Goal: Check status: Check status

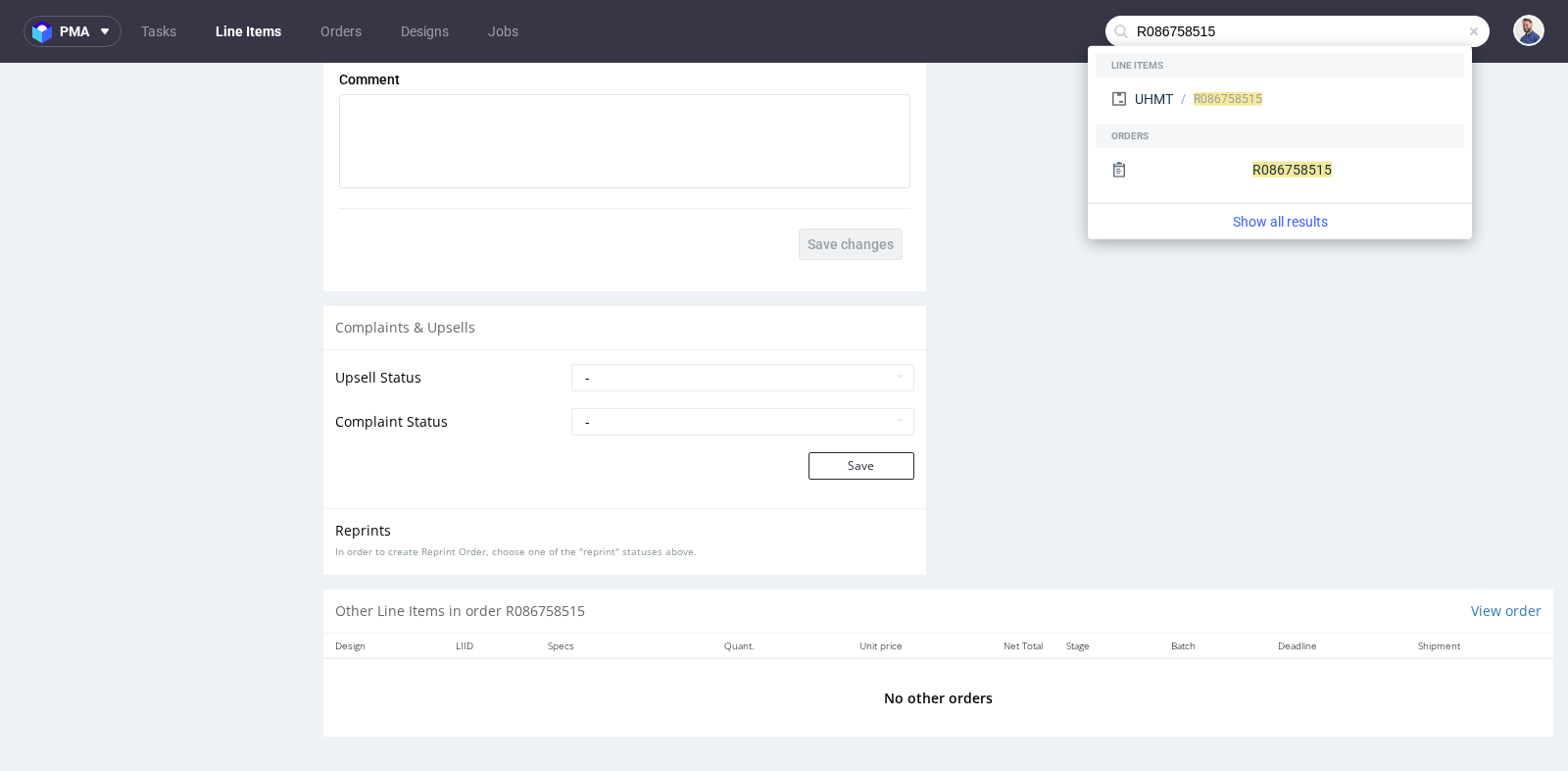
scroll to position [56, 0]
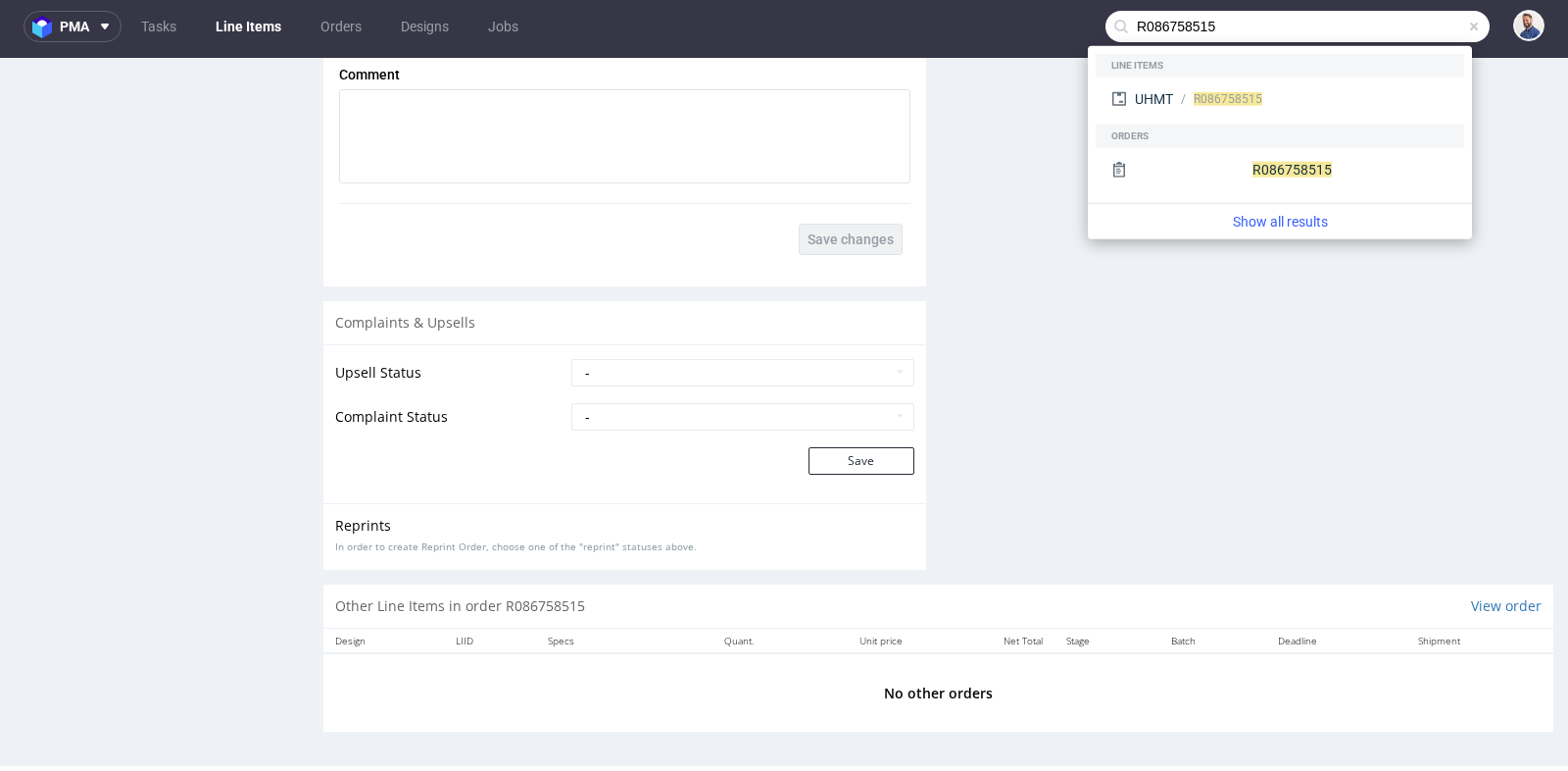
click at [1376, 22] on input "R086758515" at bounding box center [1297, 27] width 384 height 32
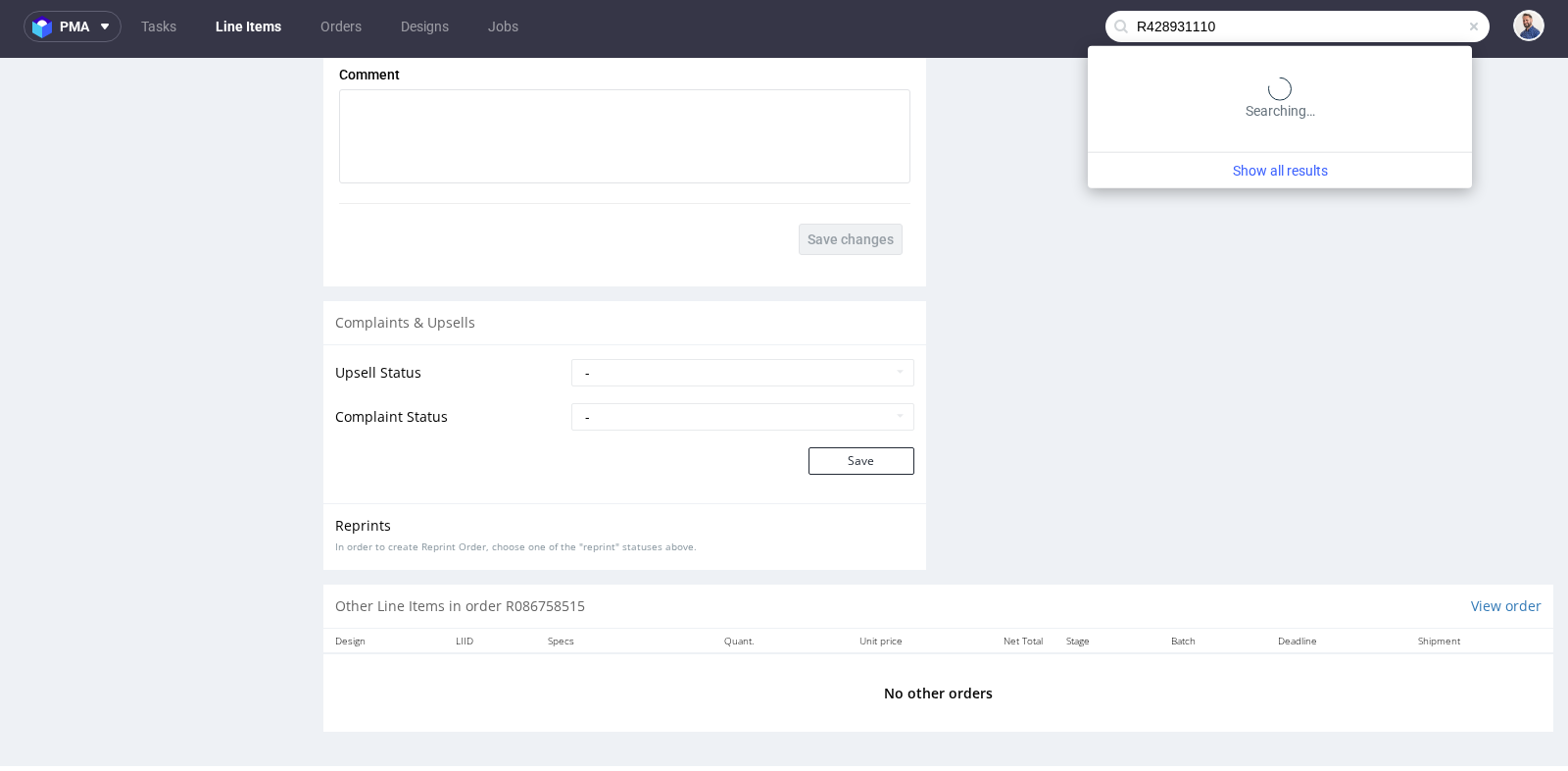
type input "R428931110"
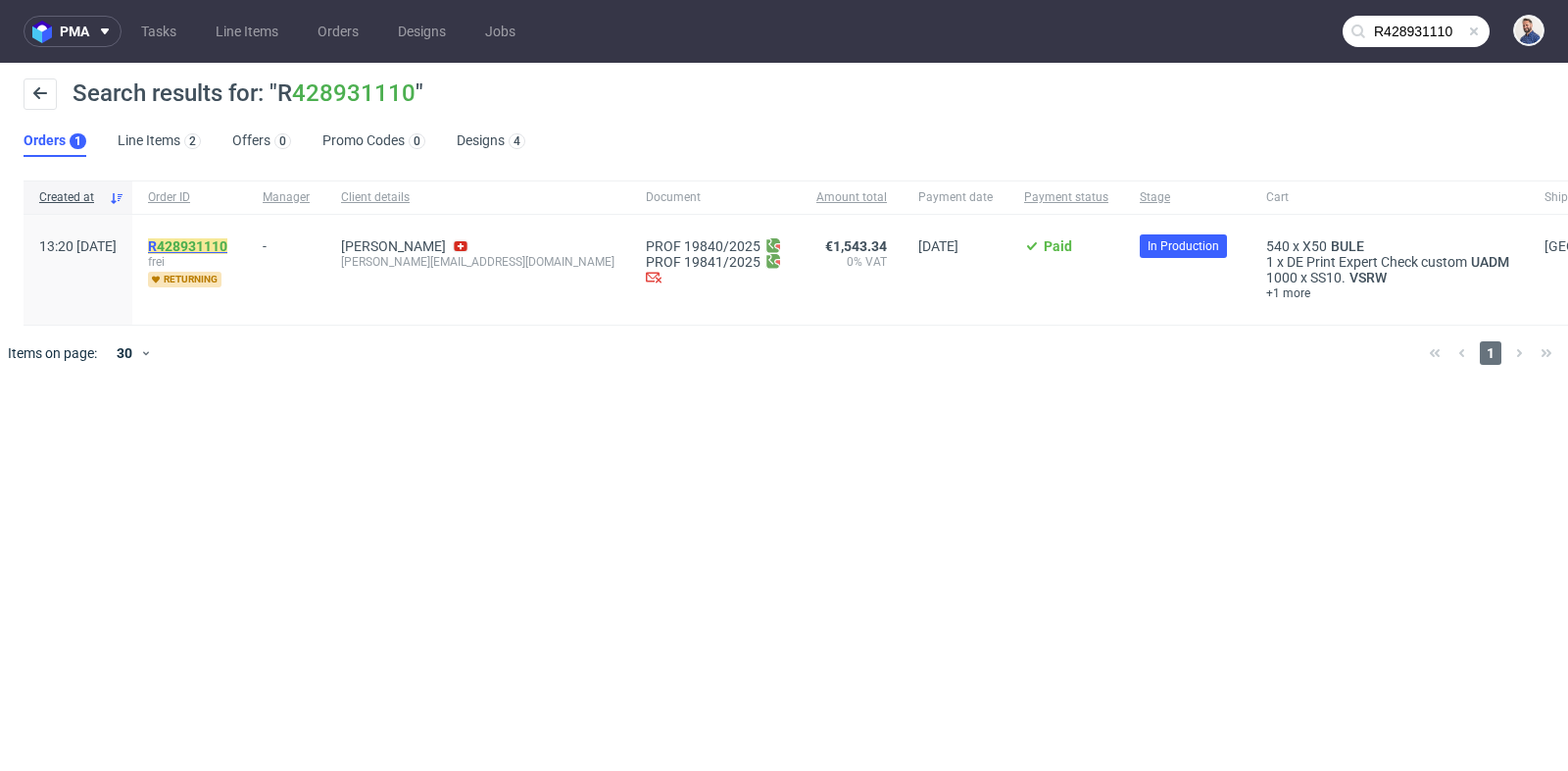
click at [227, 240] on link "428931110" at bounding box center [191, 246] width 70 height 16
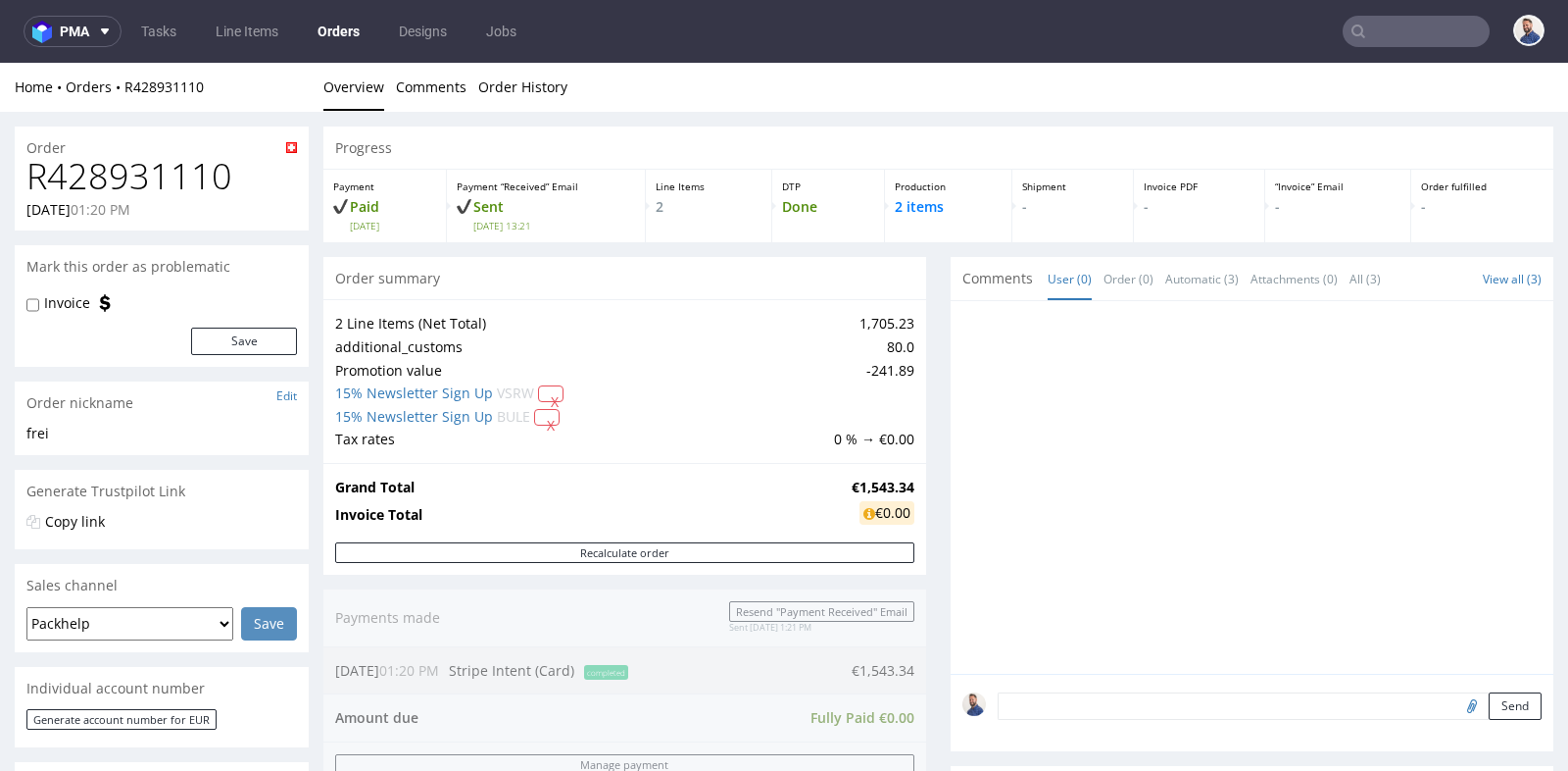
click at [1424, 32] on input "text" at bounding box center [1415, 32] width 147 height 32
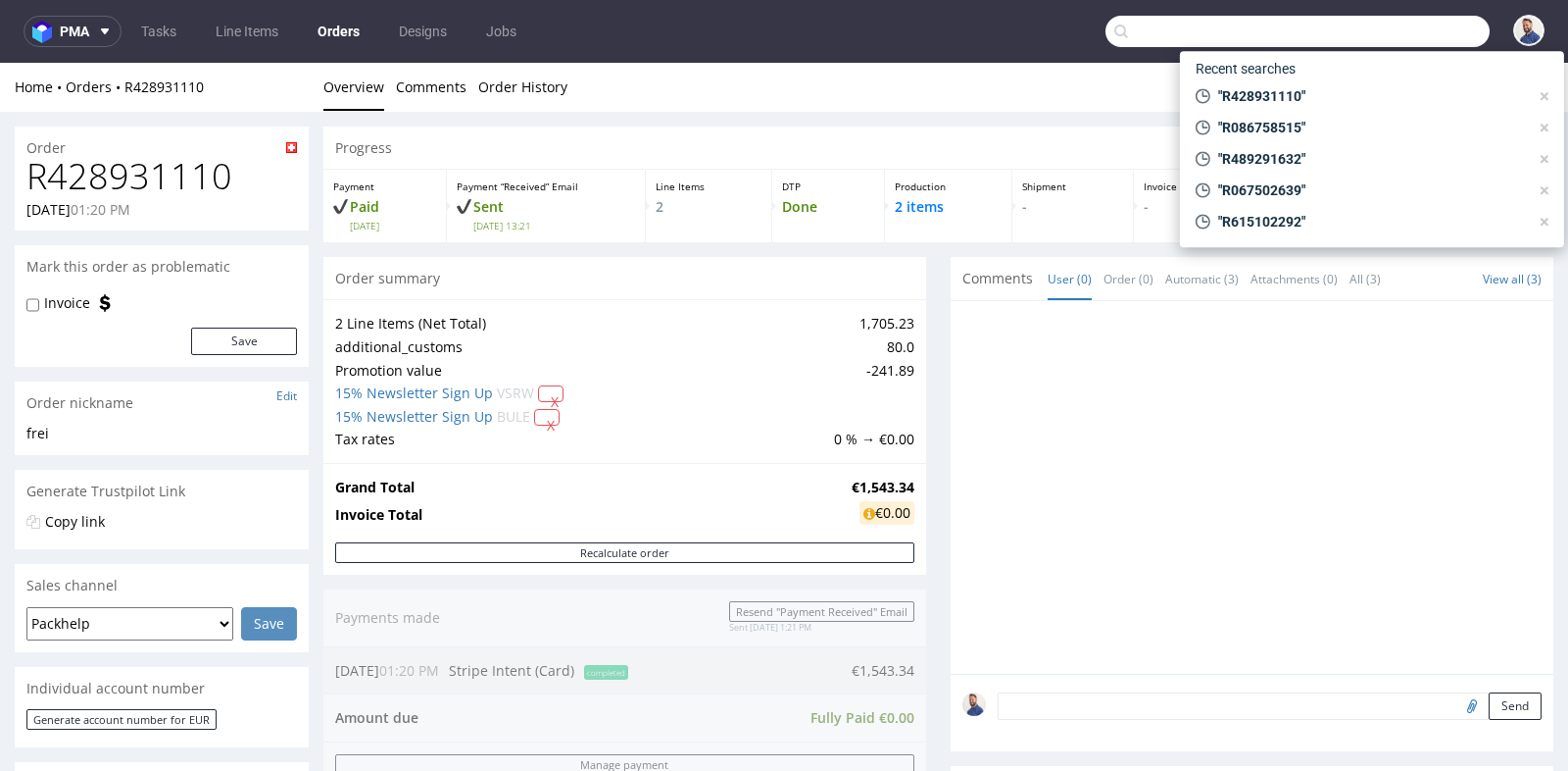
paste input "[EMAIL_ADDRESS][DOMAIN_NAME]"
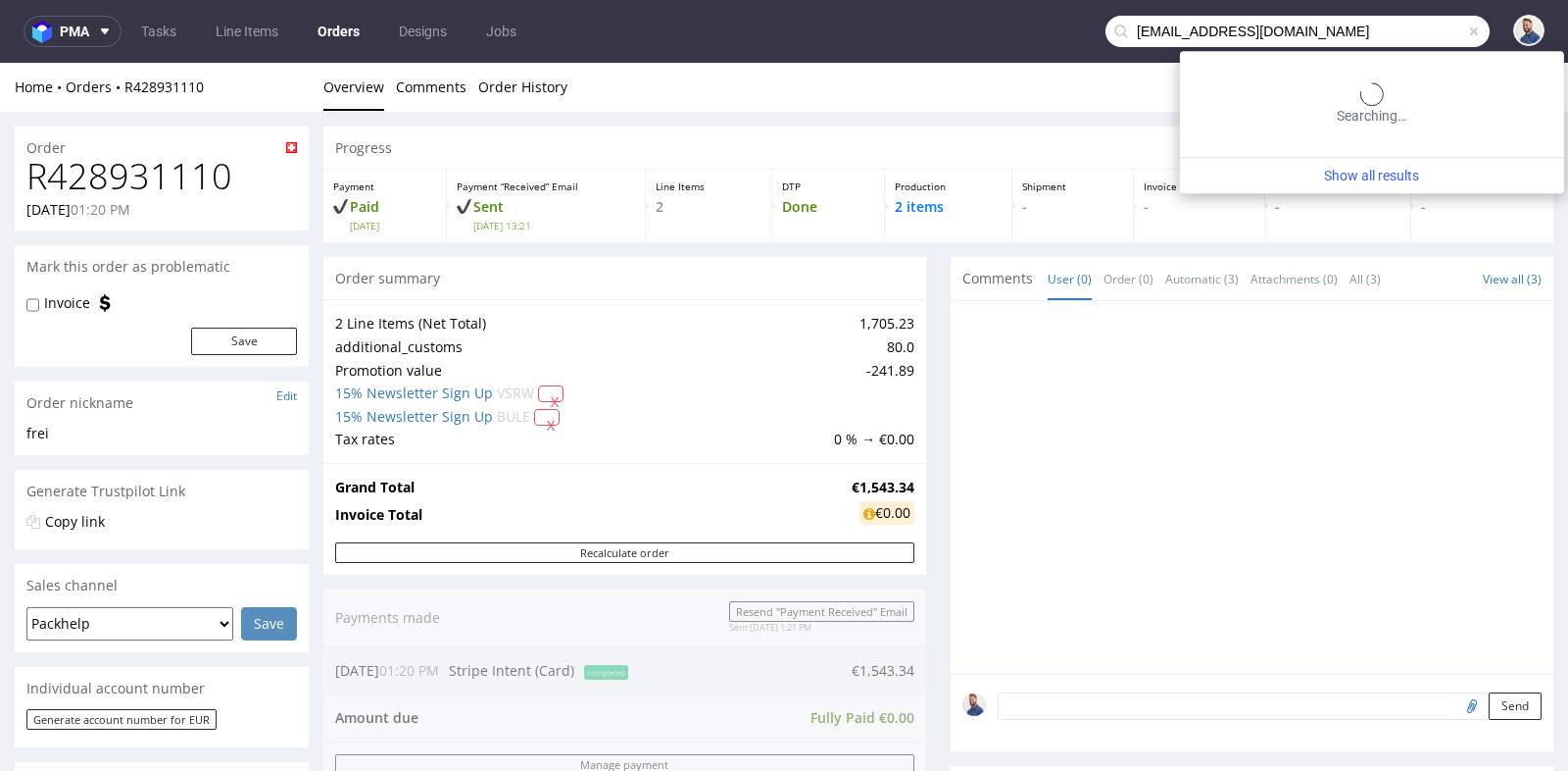
type input "[EMAIL_ADDRESS][DOMAIN_NAME]"
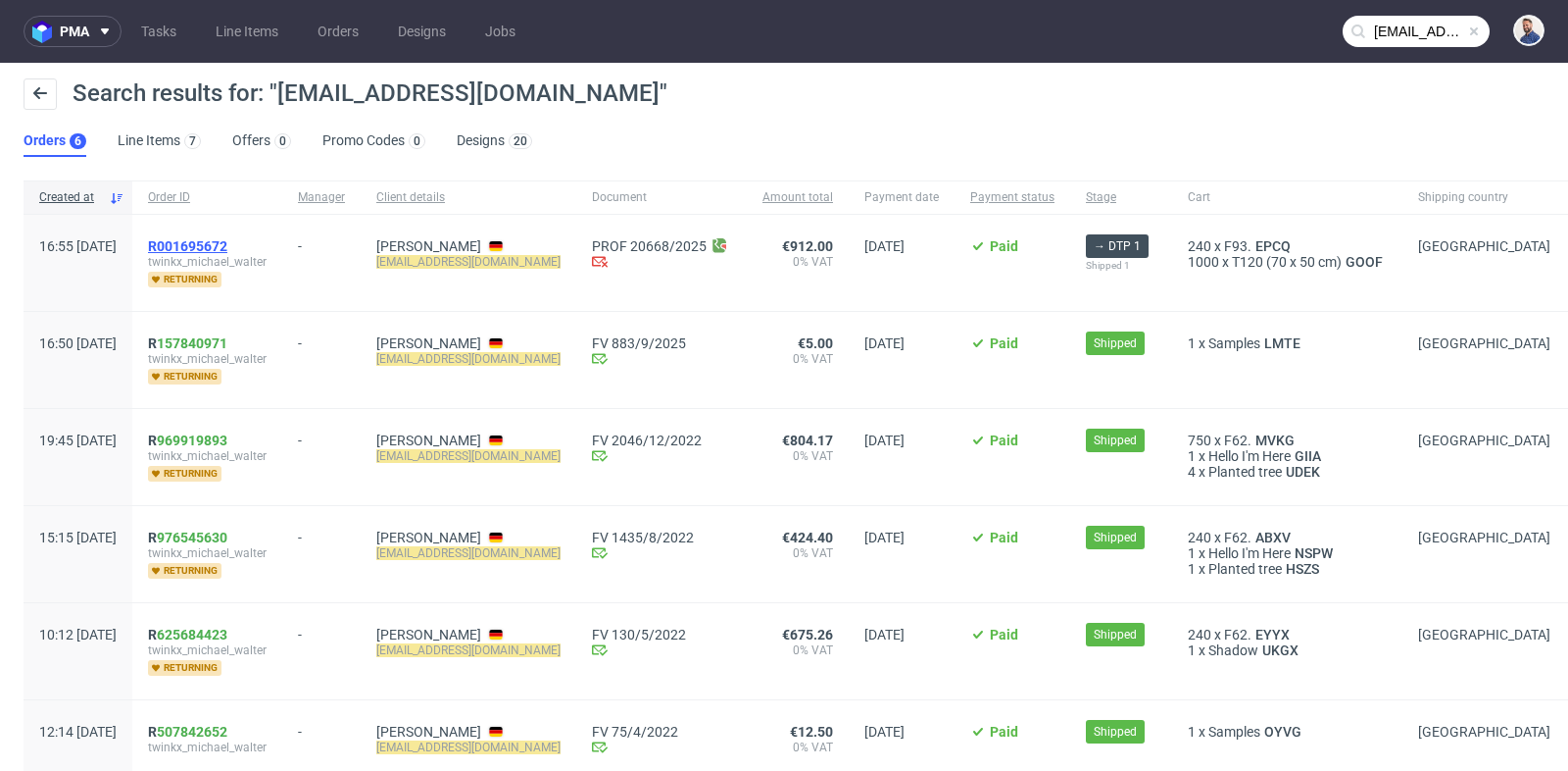
click at [227, 242] on span "R001695672" at bounding box center [187, 246] width 79 height 16
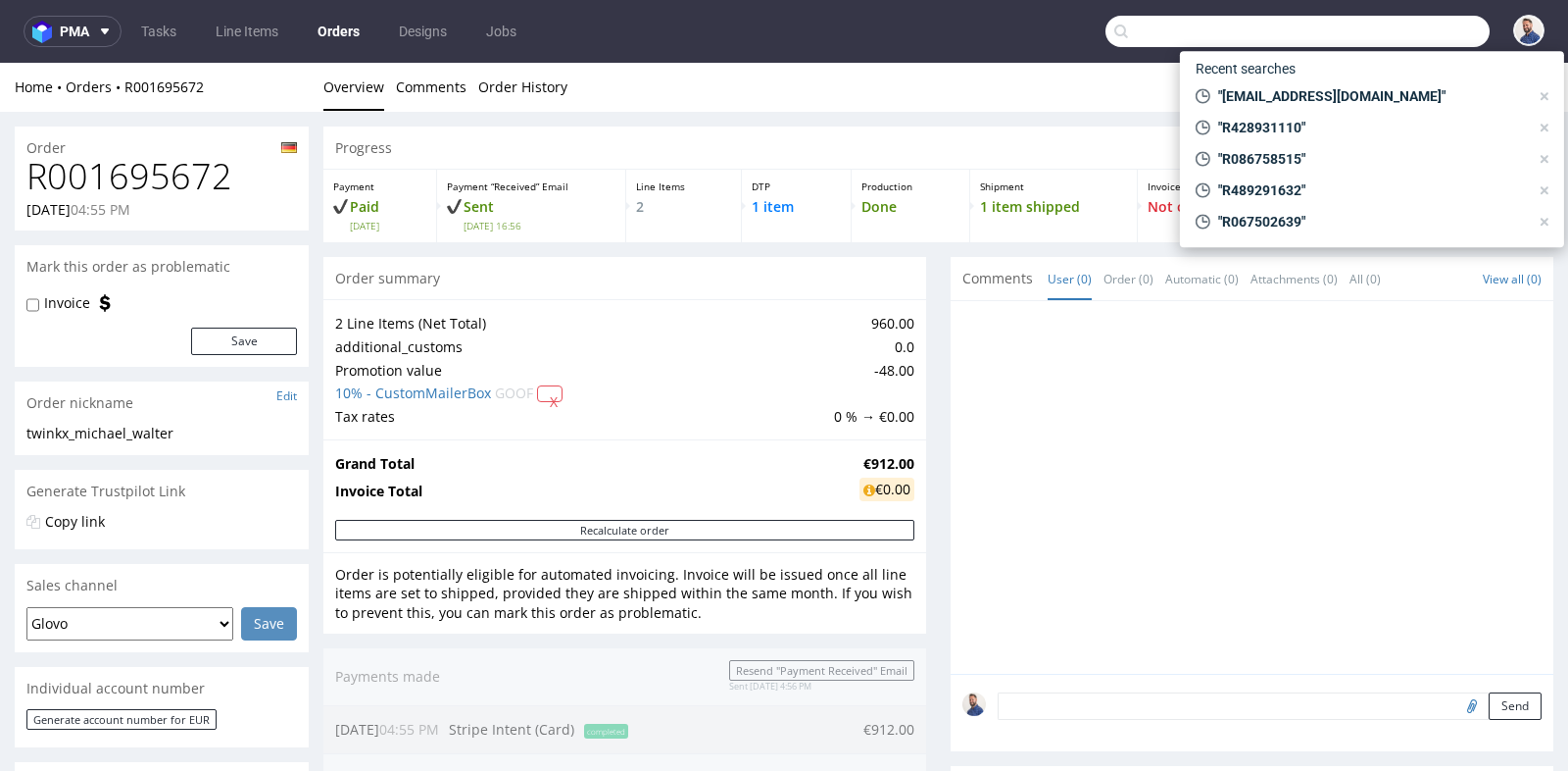
click at [1383, 32] on input "text" at bounding box center [1297, 32] width 384 height 32
paste input "GSES271005"
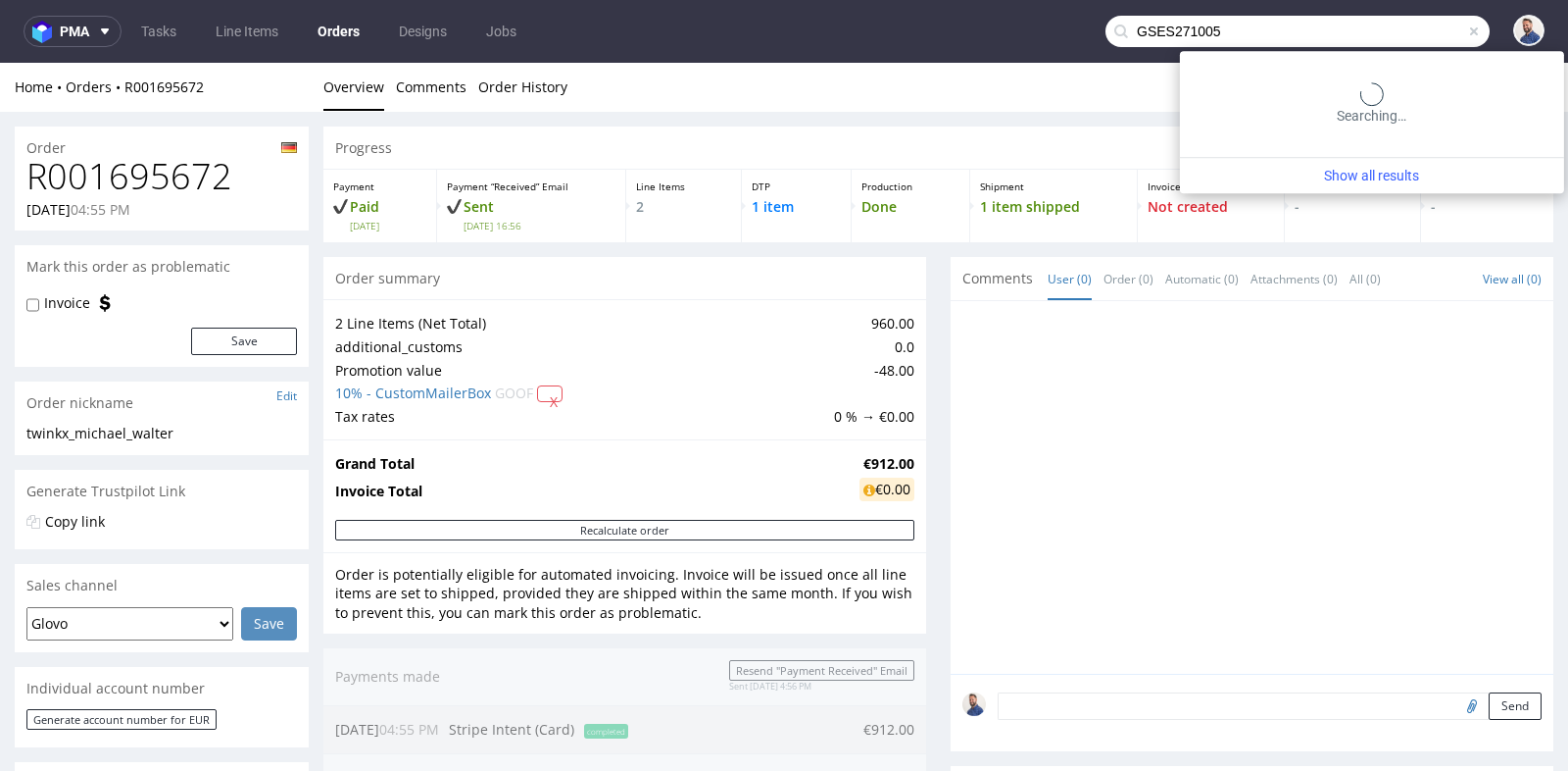
type input "GSES271005"
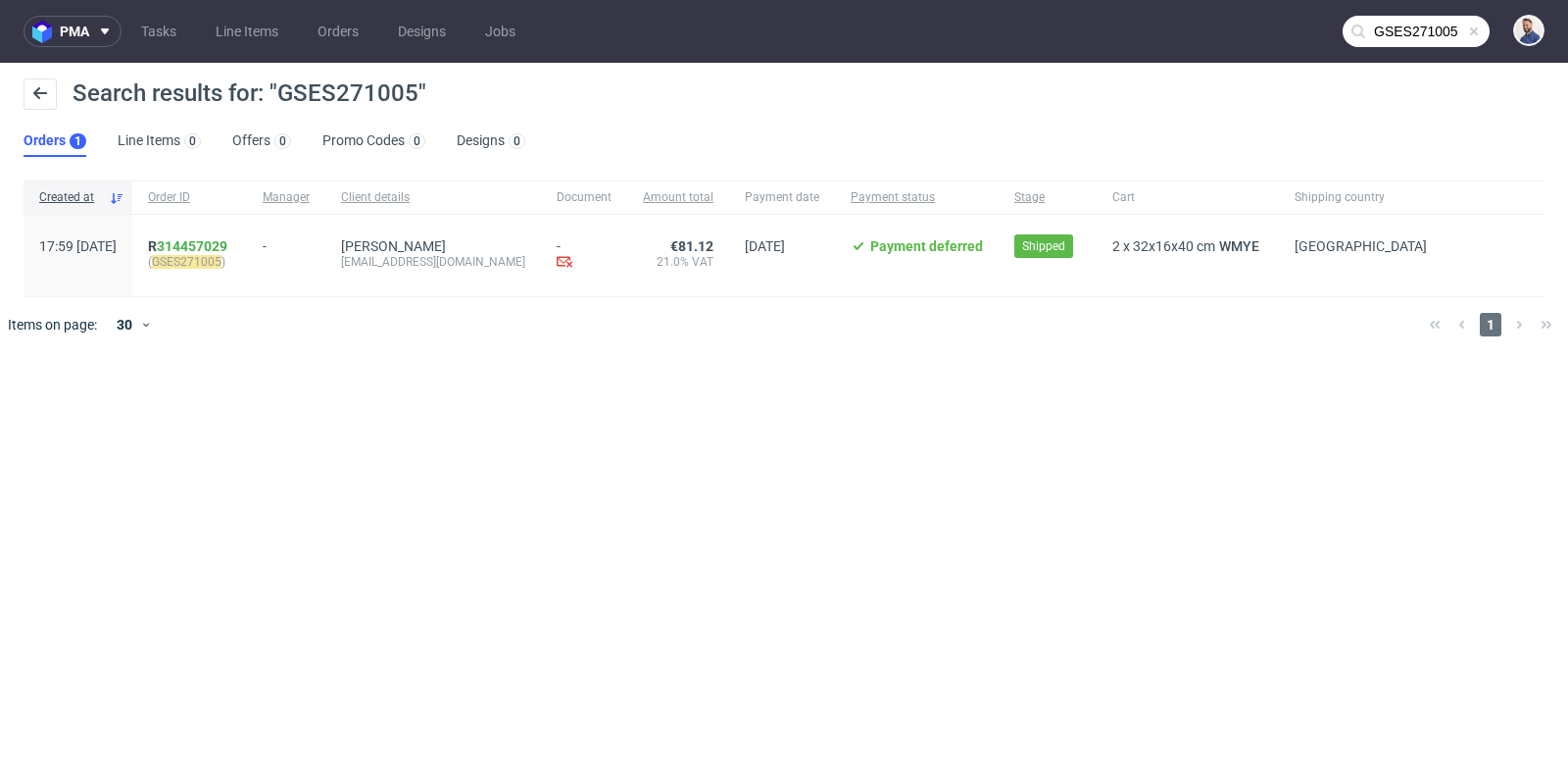
click at [247, 234] on div "R 314457029 ( GSES271005 )" at bounding box center [189, 255] width 114 height 81
click at [227, 241] on link "314457029" at bounding box center [191, 246] width 70 height 16
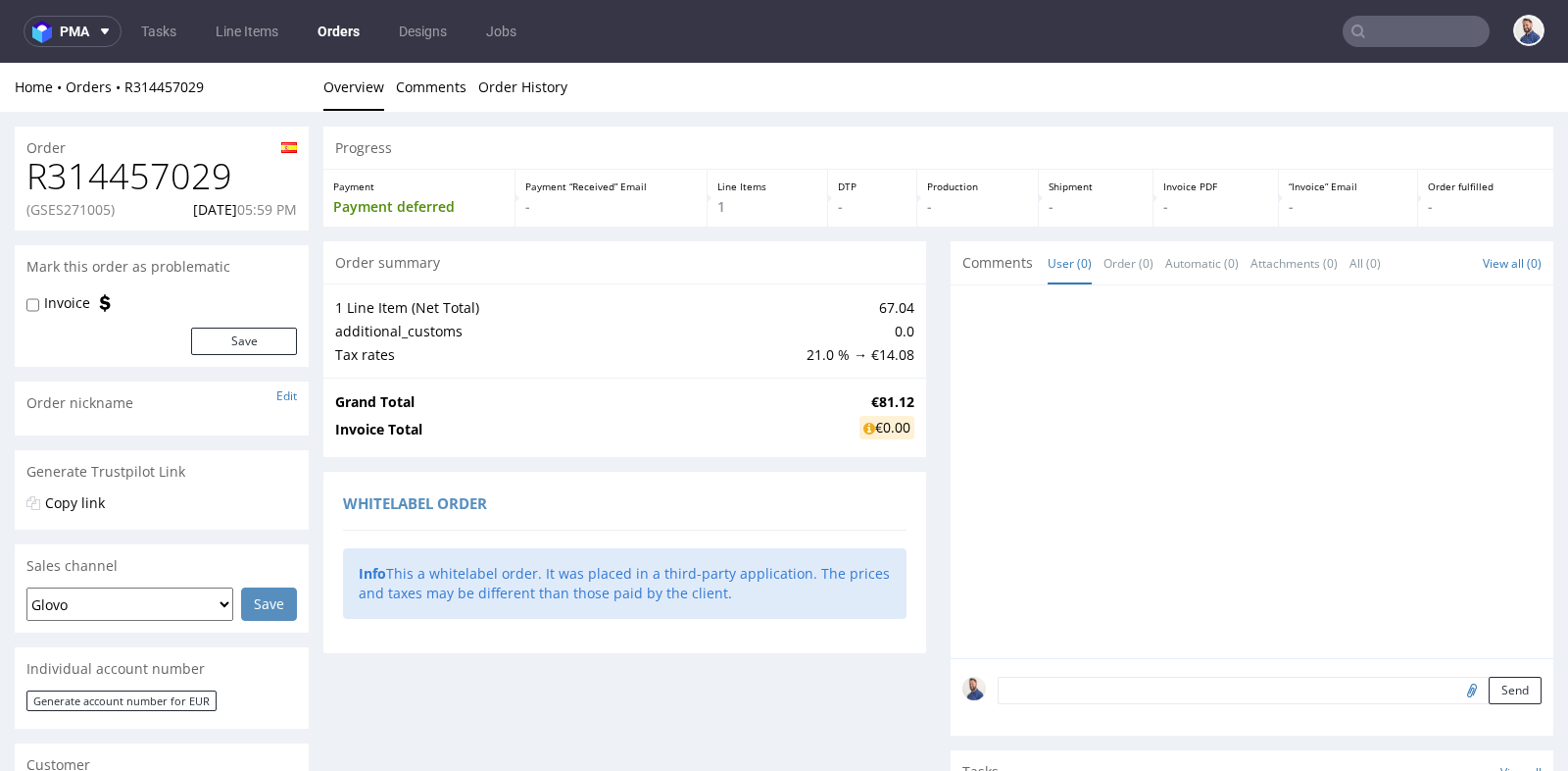
click at [938, 284] on div "Progress Payment Payment deferred Payment “Received” Email - Line Items 1 DTP -…" at bounding box center [938, 582] width 1230 height 913
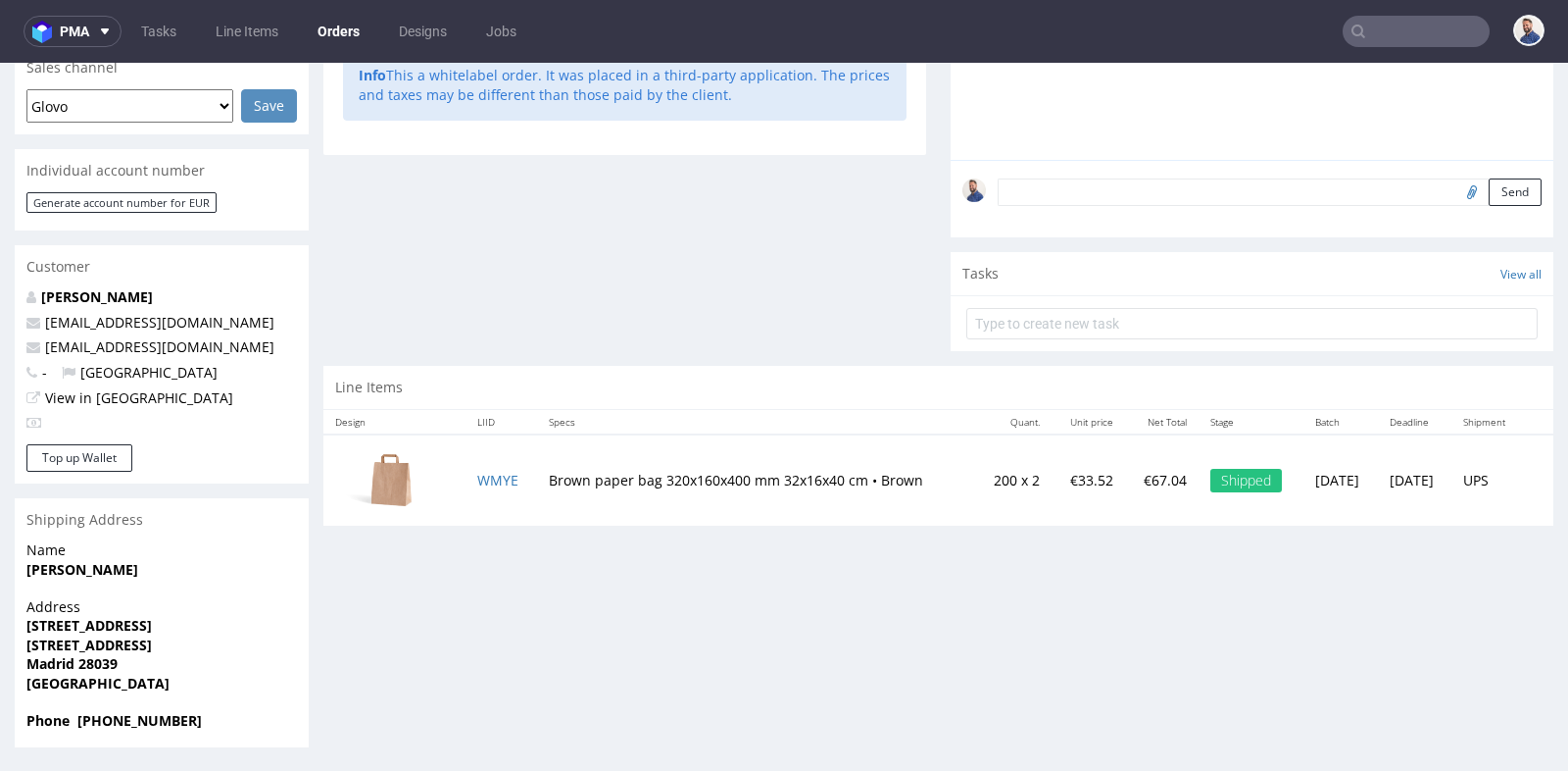
scroll to position [5, 0]
